Goal: Task Accomplishment & Management: Complete application form

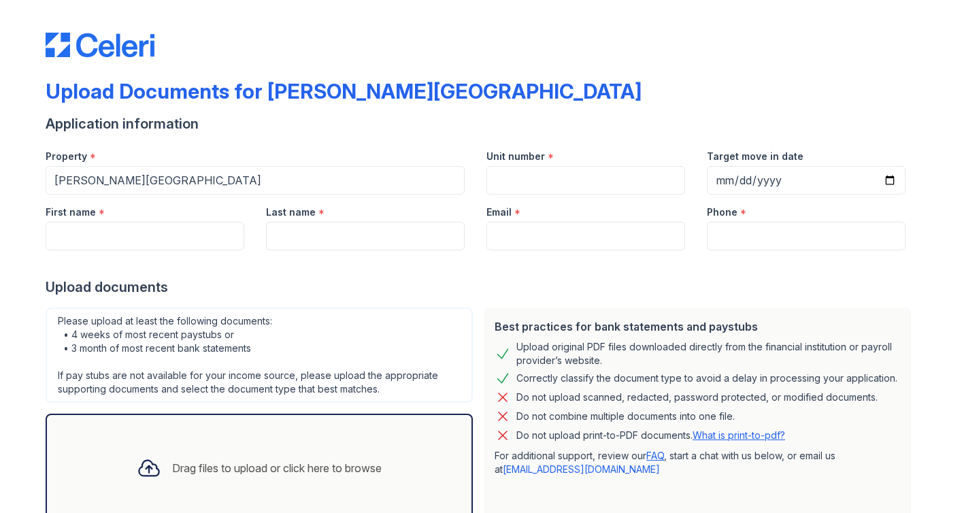
click at [518, 188] on input "Unit number" at bounding box center [585, 180] width 199 height 29
type input "1407C"
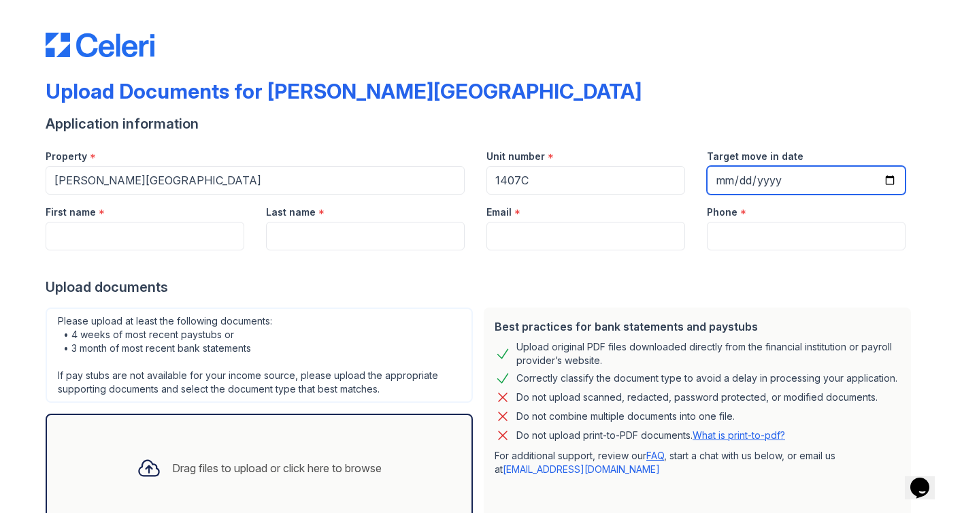
click at [755, 177] on input "Target move in date" at bounding box center [806, 180] width 199 height 29
click at [892, 180] on input "Target move in date" at bounding box center [806, 180] width 199 height 29
type input "[DATE]"
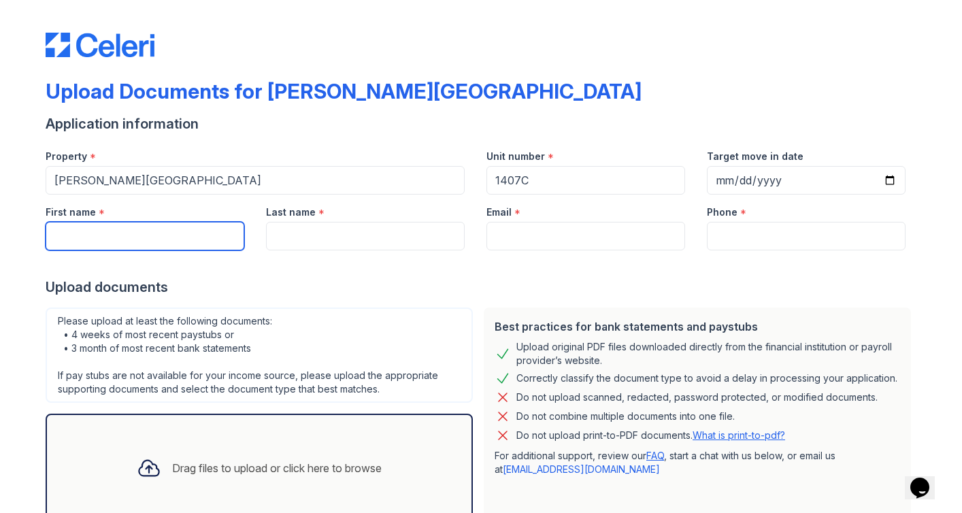
click at [214, 239] on input "First name" at bounding box center [145, 236] width 199 height 29
type input "[PERSON_NAME]"
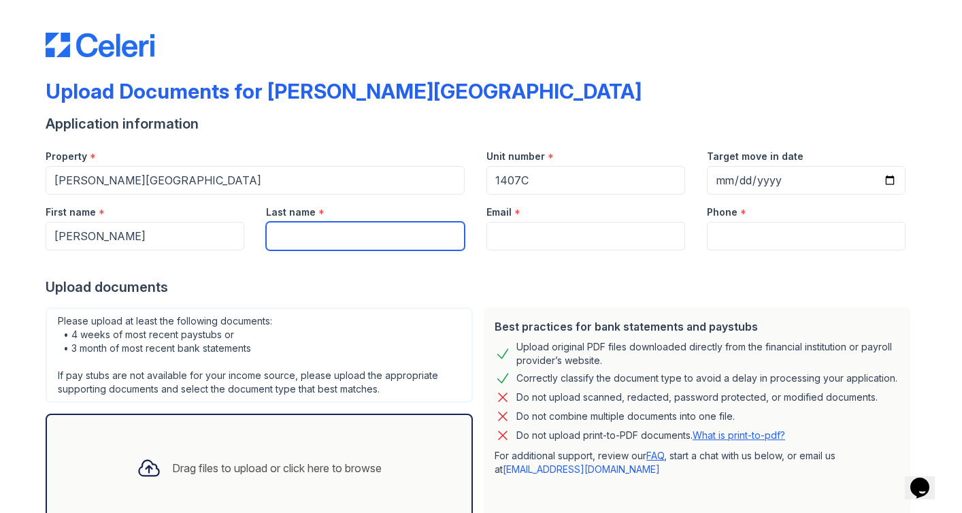
type input "p"
type input "[PERSON_NAME]"
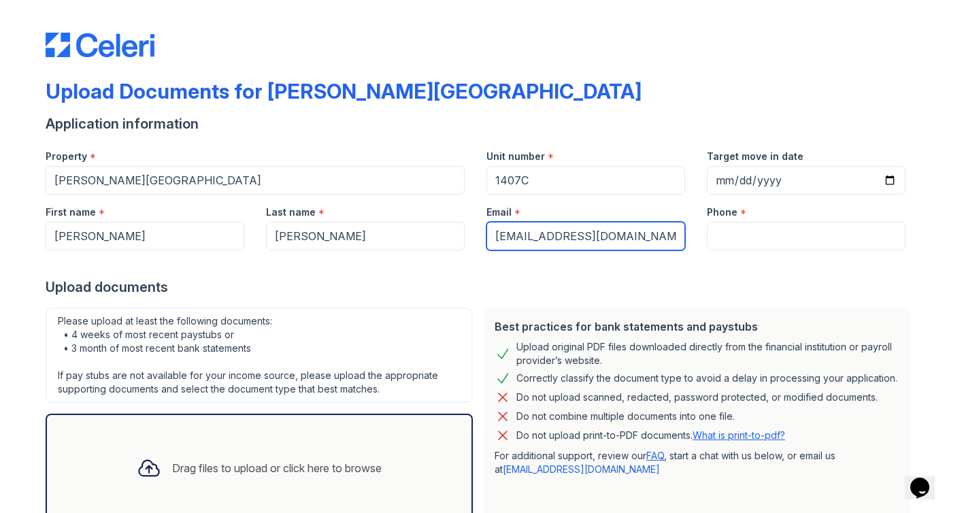
type input "[EMAIL_ADDRESS][DOMAIN_NAME]"
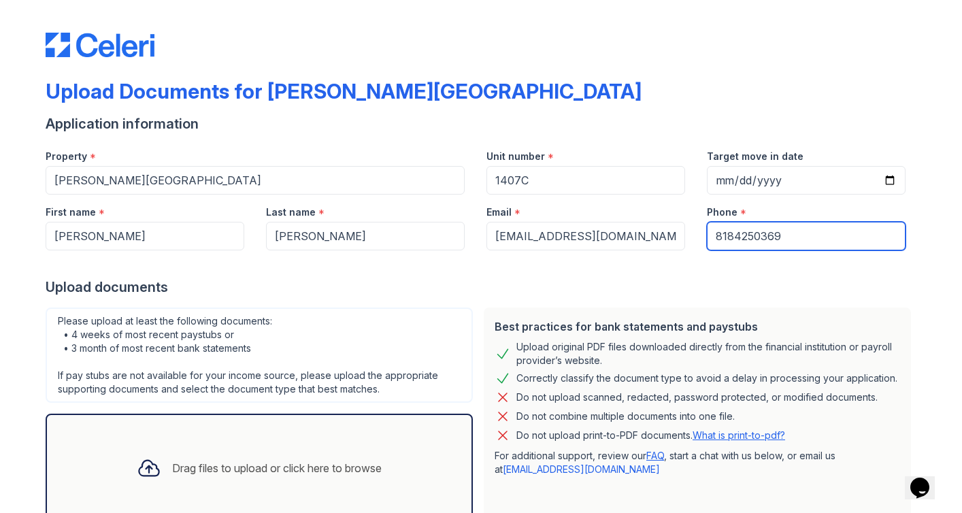
type input "8184250369"
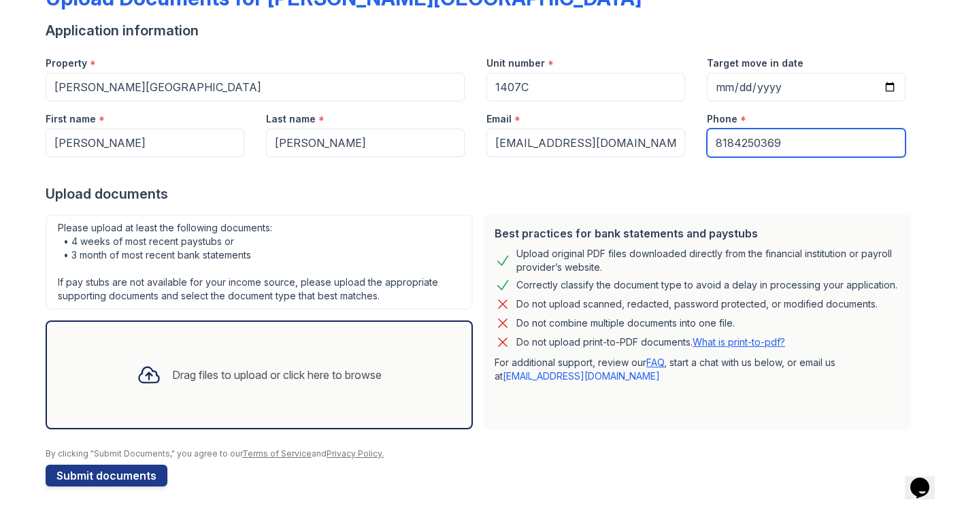
scroll to position [94, 0]
click at [326, 380] on div "Drag files to upload or click here to browse" at bounding box center [276, 374] width 209 height 16
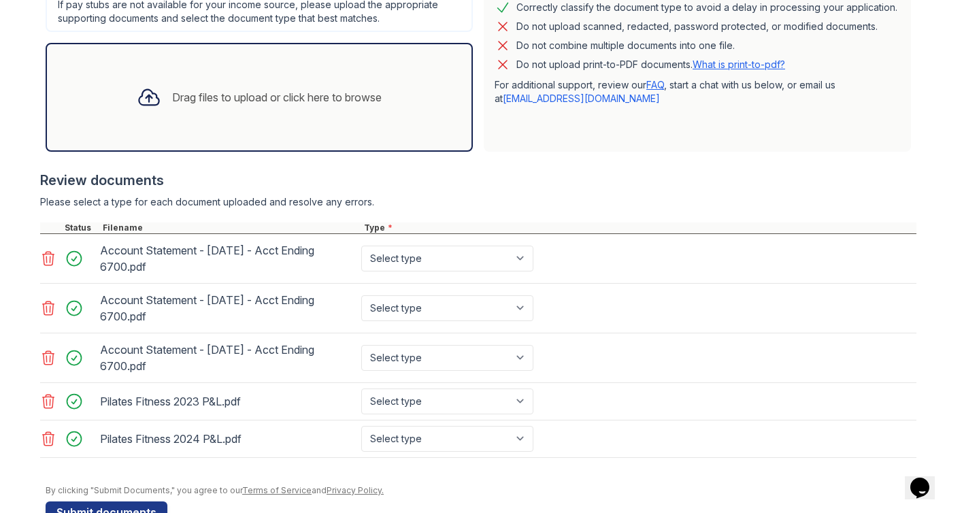
scroll to position [408, 0]
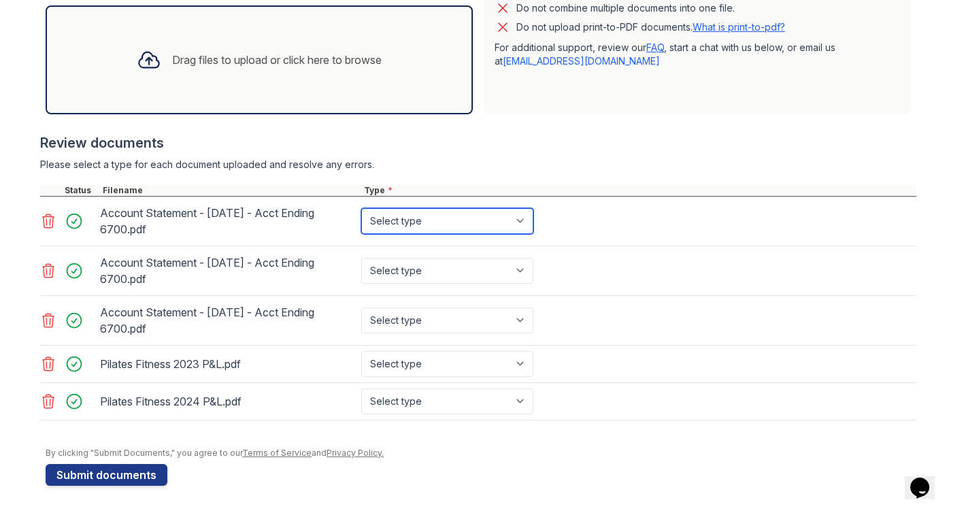
click at [414, 222] on select "Select type Paystub Bank Statement Offer Letter Tax Documents Benefit Award Let…" at bounding box center [447, 221] width 172 height 26
select select "bank_statement"
click at [361, 208] on select "Select type Paystub Bank Statement Offer Letter Tax Documents Benefit Award Let…" at bounding box center [447, 221] width 172 height 26
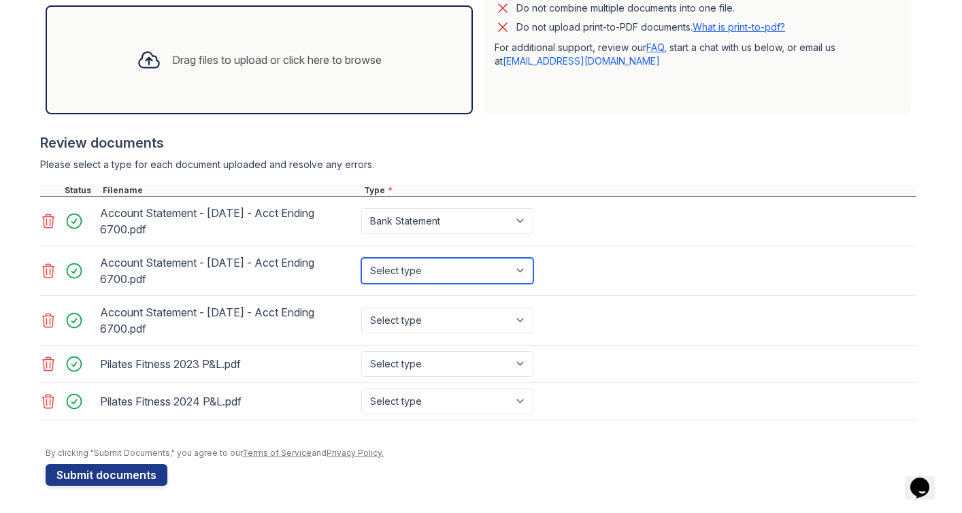
click at [416, 273] on select "Select type Paystub Bank Statement Offer Letter Tax Documents Benefit Award Let…" at bounding box center [447, 271] width 172 height 26
select select "bank_statement"
click at [361, 258] on select "Select type Paystub Bank Statement Offer Letter Tax Documents Benefit Award Let…" at bounding box center [447, 271] width 172 height 26
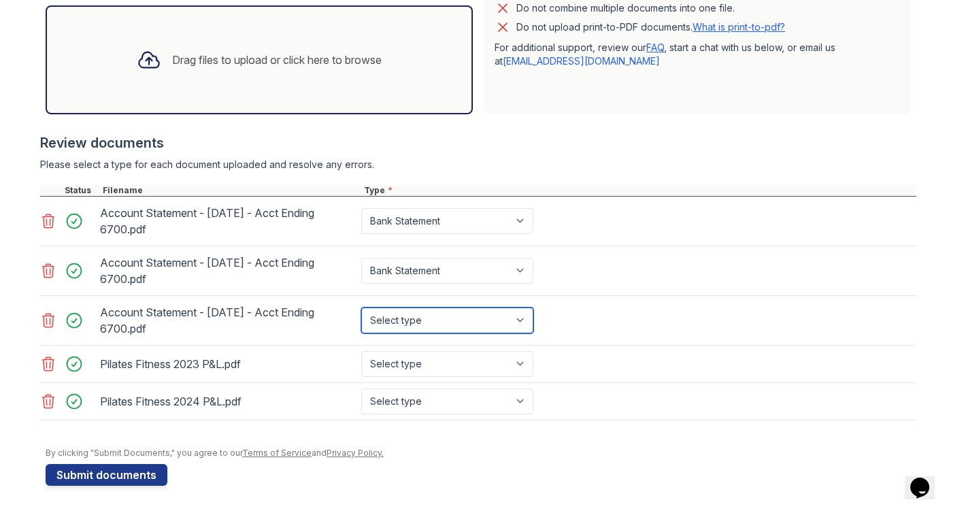
click at [415, 322] on select "Select type Paystub Bank Statement Offer Letter Tax Documents Benefit Award Let…" at bounding box center [447, 320] width 172 height 26
select select "bank_statement"
click at [361, 307] on select "Select type Paystub Bank Statement Offer Letter Tax Documents Benefit Award Let…" at bounding box center [447, 320] width 172 height 26
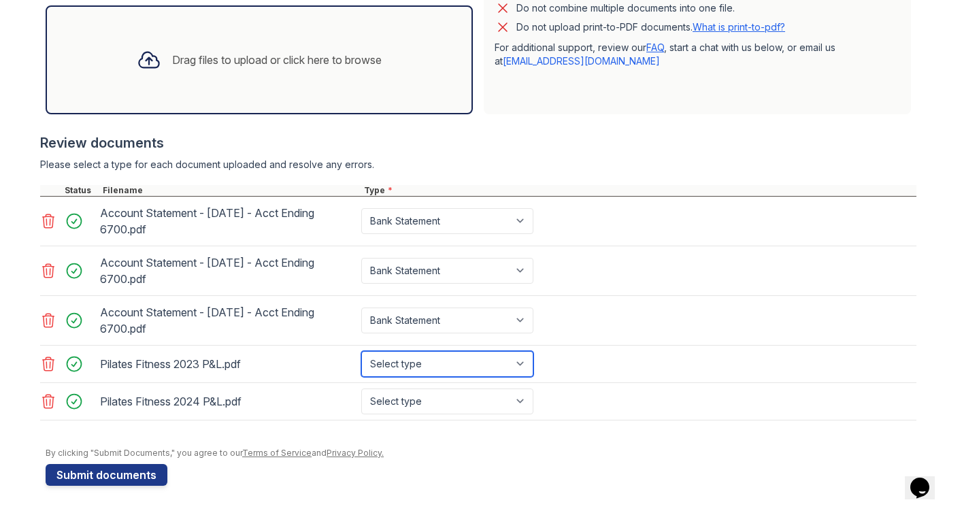
click at [451, 373] on select "Select type Paystub Bank Statement Offer Letter Tax Documents Benefit Award Let…" at bounding box center [447, 364] width 172 height 26
select select "other"
click at [361, 351] on select "Select type Paystub Bank Statement Offer Letter Tax Documents Benefit Award Let…" at bounding box center [447, 364] width 172 height 26
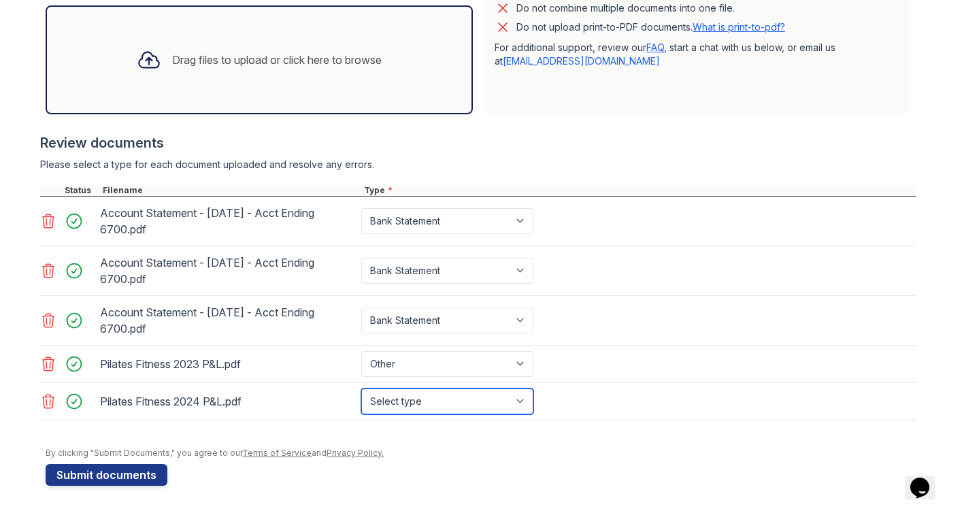
click at [444, 403] on select "Select type Paystub Bank Statement Offer Letter Tax Documents Benefit Award Let…" at bounding box center [447, 401] width 172 height 26
click at [426, 409] on select "Select type Paystub Bank Statement Offer Letter Tax Documents Benefit Award Let…" at bounding box center [447, 401] width 172 height 26
select select "other"
click at [361, 388] on select "Select type Paystub Bank Statement Offer Letter Tax Documents Benefit Award Let…" at bounding box center [447, 401] width 172 height 26
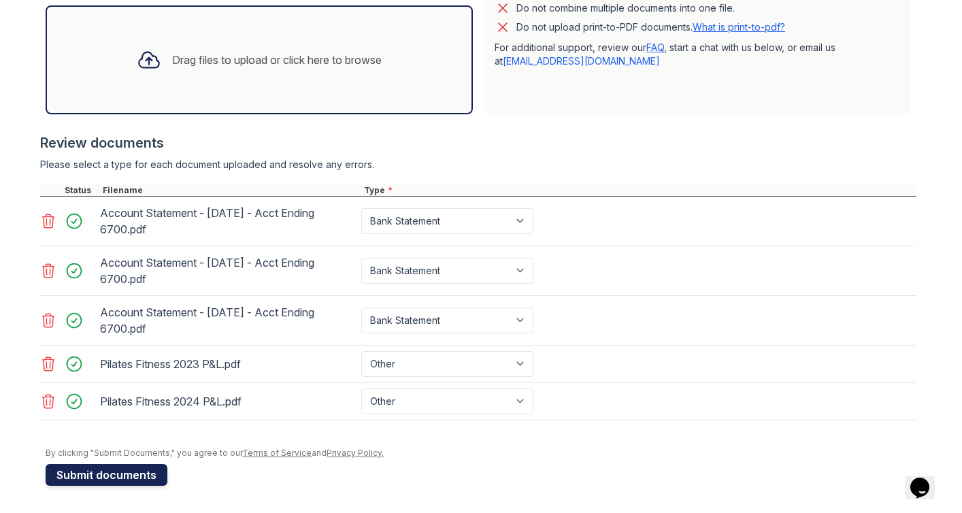
click at [109, 471] on button "Submit documents" at bounding box center [107, 475] width 122 height 22
